Goal: Find specific page/section: Find specific page/section

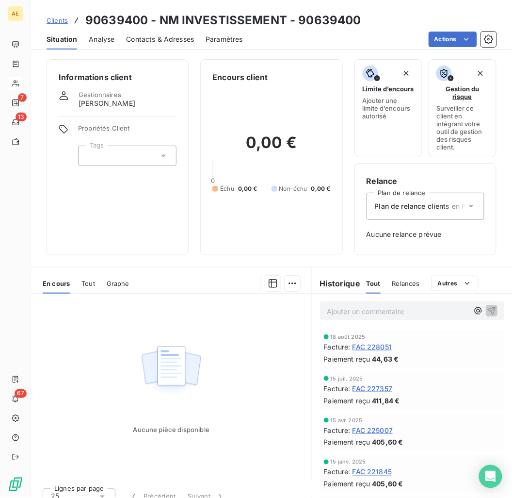
click at [52, 17] on span "Clients" at bounding box center [57, 20] width 21 height 8
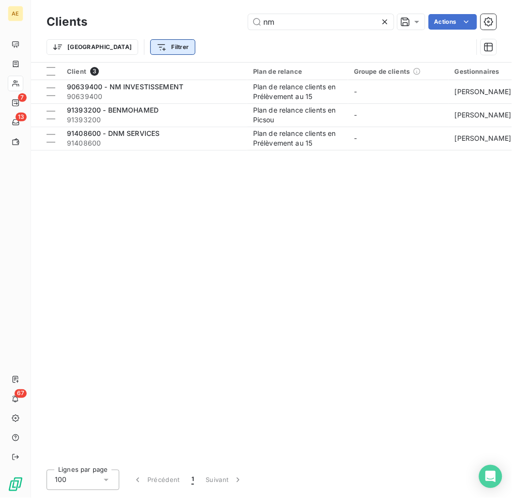
drag, startPoint x: 323, startPoint y: 25, endPoint x: 137, endPoint y: 45, distance: 186.4
click at [137, 45] on div "Clients nm Actions Trier Filtrer" at bounding box center [272, 37] width 450 height 50
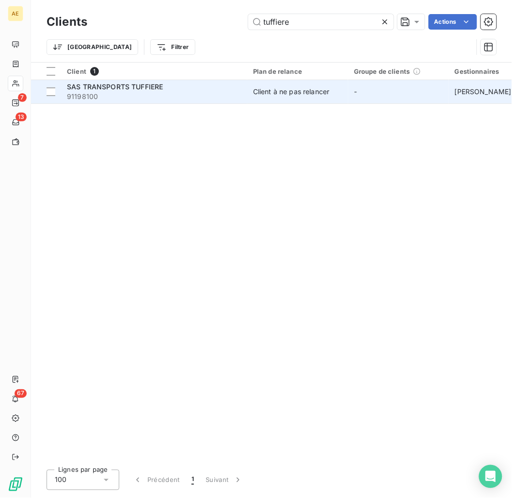
type input "tuffiere"
click at [129, 97] on span "91198100" at bounding box center [154, 97] width 175 height 10
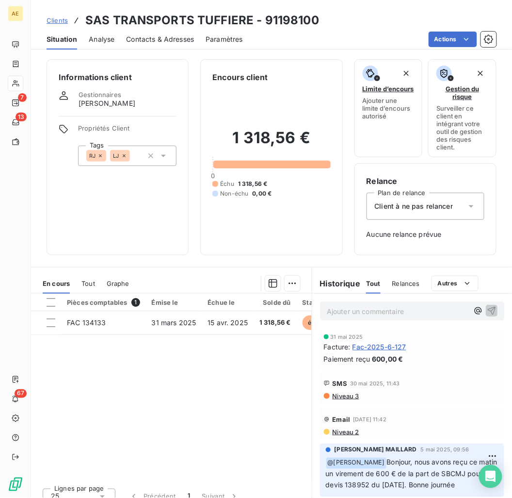
click at [56, 21] on span "Clients" at bounding box center [57, 20] width 21 height 8
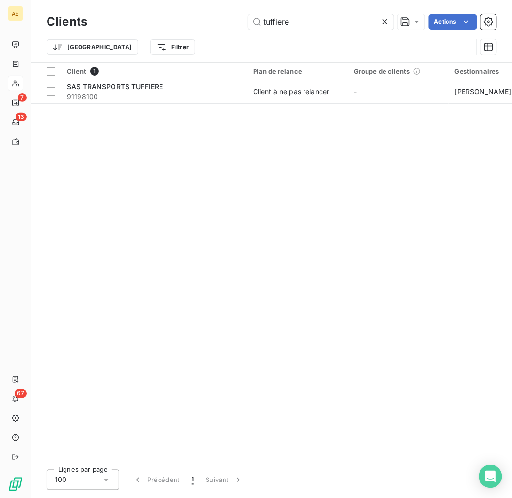
drag, startPoint x: 308, startPoint y: 18, endPoint x: 133, endPoint y: 33, distance: 175.2
click at [133, 33] on div "Clients tuffiere Actions Trier Filtrer" at bounding box center [272, 37] width 450 height 50
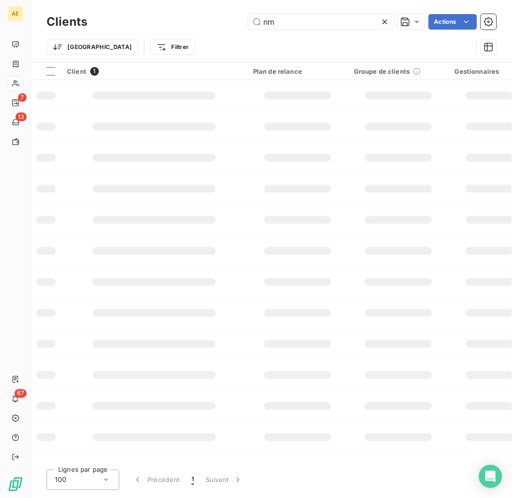
type input "nm"
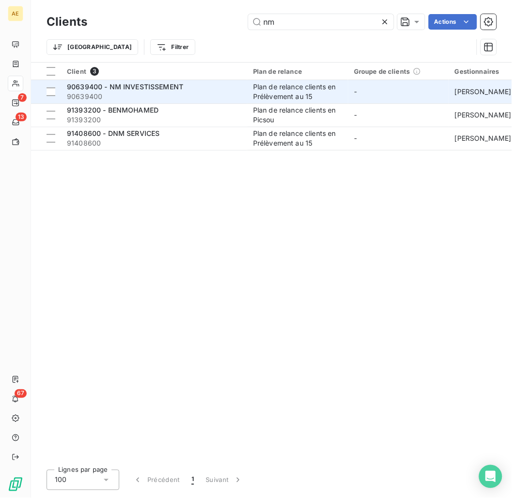
click at [154, 92] on span "90639400" at bounding box center [154, 97] width 175 height 10
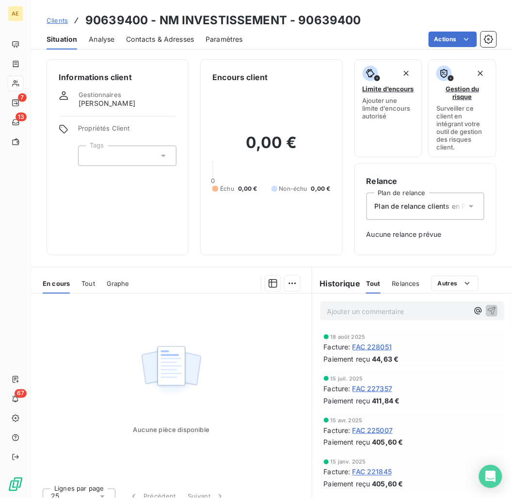
click at [397, 281] on span "Relances" at bounding box center [406, 283] width 28 height 8
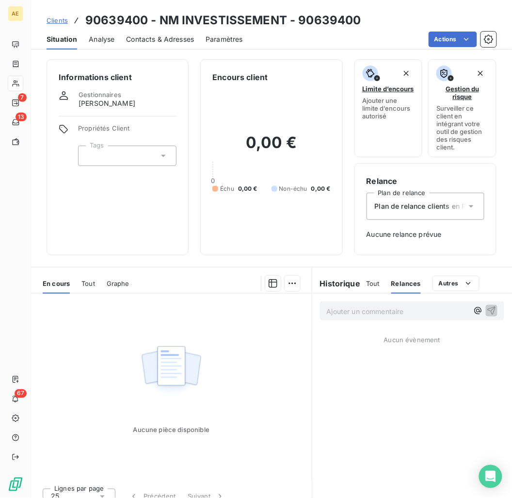
click at [353, 281] on h6 "Historique" at bounding box center [336, 283] width 49 height 12
click at [372, 281] on span "Tout" at bounding box center [373, 283] width 14 height 8
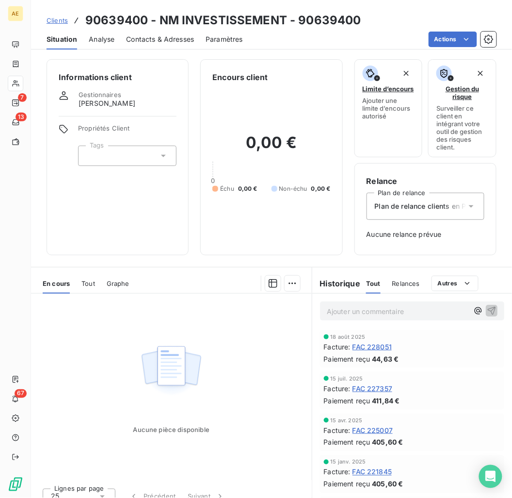
click at [86, 282] on span "Tout" at bounding box center [88, 283] width 14 height 8
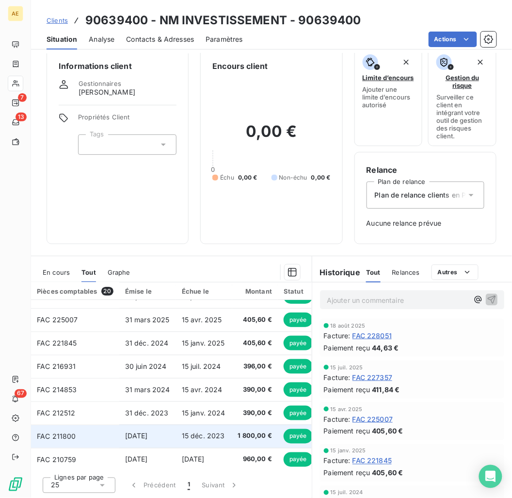
scroll to position [31, 0]
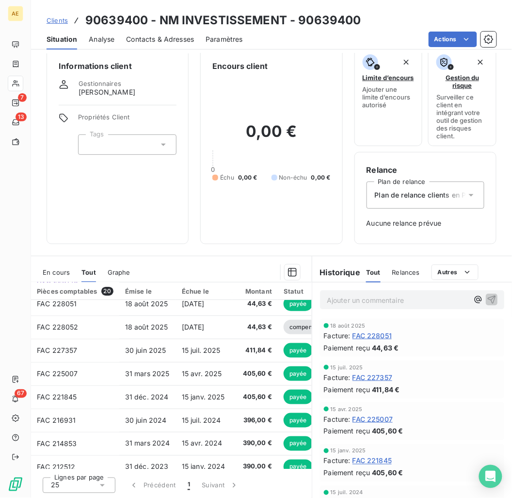
click at [54, 270] on span "En cours" at bounding box center [56, 272] width 27 height 8
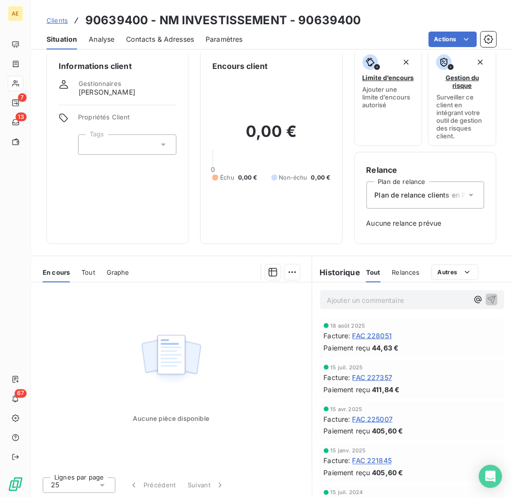
click at [60, 22] on span "Clients" at bounding box center [57, 20] width 21 height 8
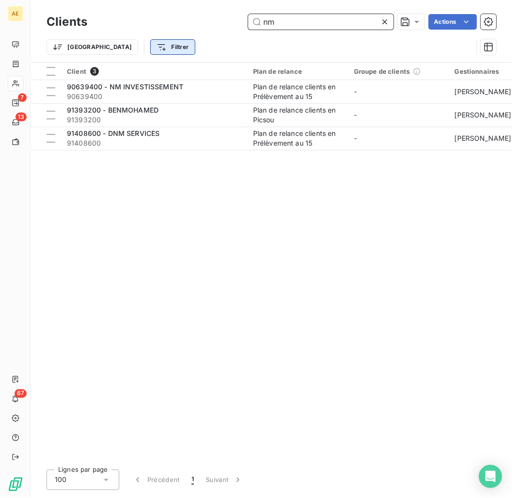
drag, startPoint x: 297, startPoint y: 22, endPoint x: 127, endPoint y: 44, distance: 172.1
click at [131, 44] on div "Clients nm Actions Trier Filtrer" at bounding box center [272, 37] width 450 height 50
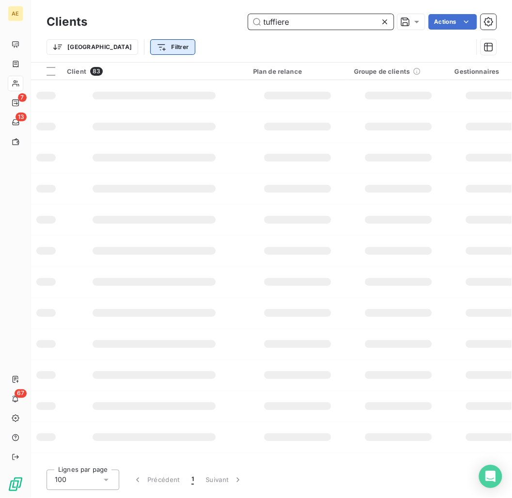
type input "tuffiere"
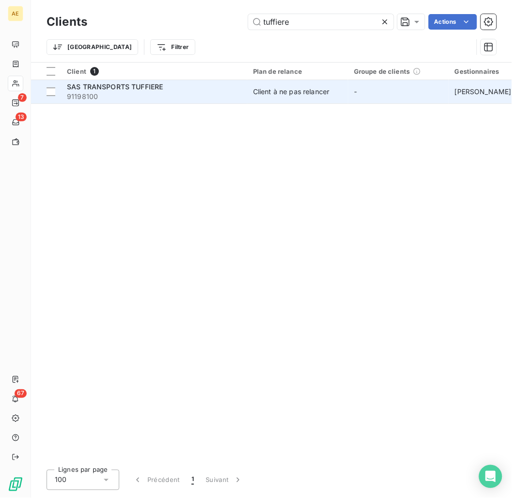
click at [183, 88] on div "SAS TRANSPORTS TUFFIERE" at bounding box center [154, 87] width 175 height 10
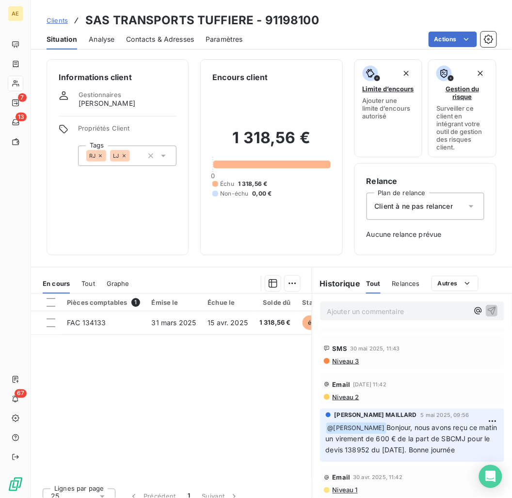
scroll to position [54, 0]
